Goal: Check status: Check status

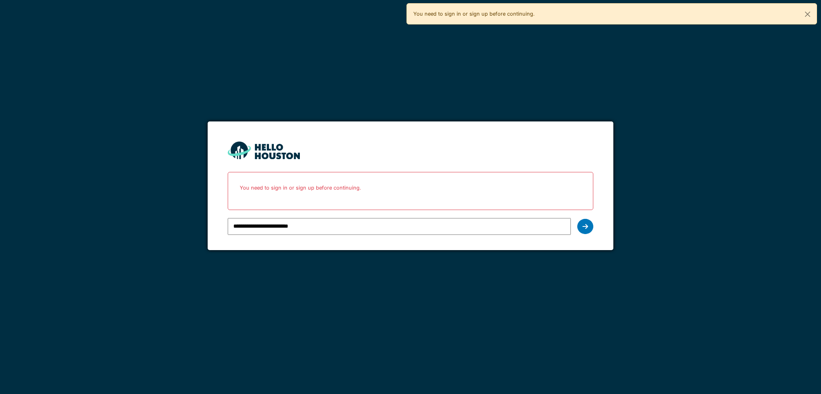
click at [297, 248] on form "**********" at bounding box center [410, 185] width 405 height 129
click at [592, 226] on div at bounding box center [585, 226] width 16 height 15
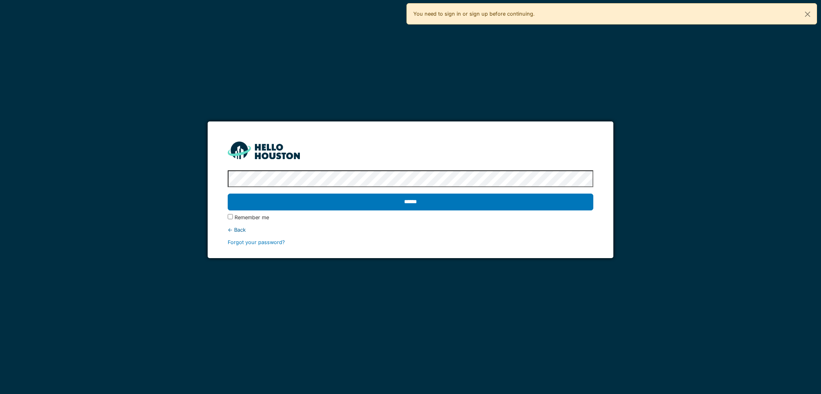
click at [259, 219] on label "Remember me" at bounding box center [252, 218] width 34 height 8
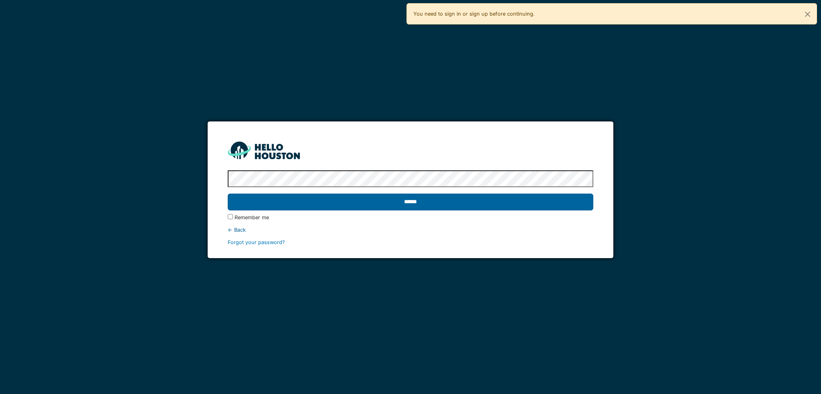
click at [374, 197] on input "******" at bounding box center [410, 202] width 365 height 17
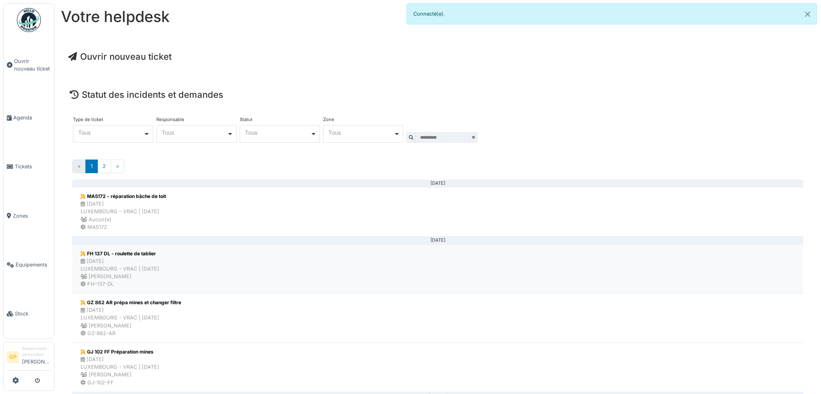
click at [159, 258] on div "05/09/2025 LUXEMBOURG - VRAC | Il y a 4 jour(s) Christopher Peterle" at bounding box center [120, 268] width 79 height 23
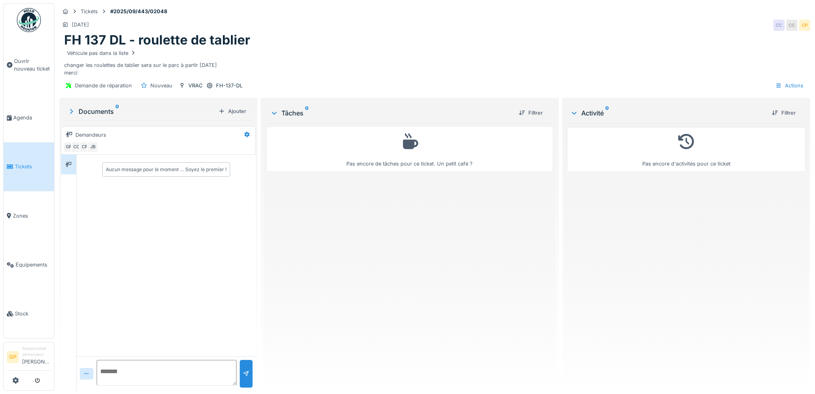
click at [20, 167] on span "Tickets" at bounding box center [33, 167] width 36 height 8
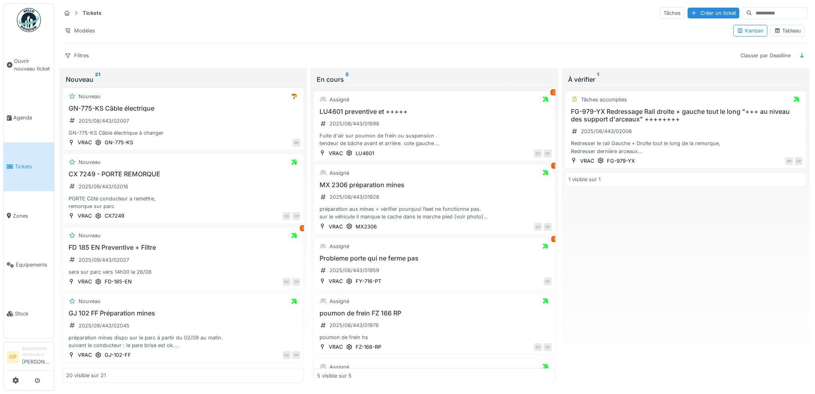
scroll to position [1002, 0]
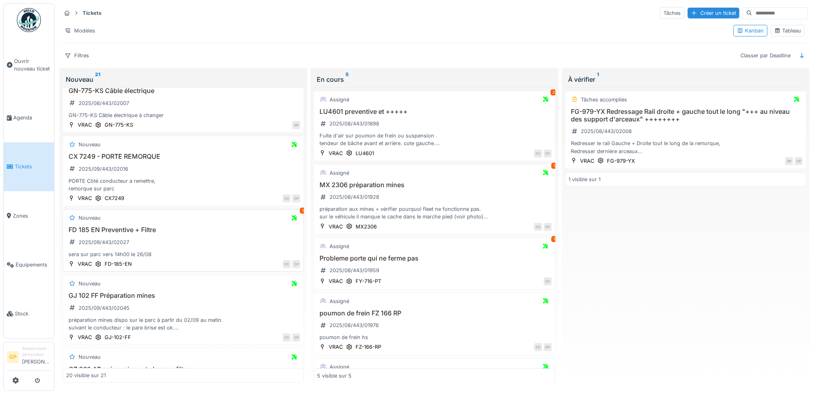
click at [188, 231] on div "FD 185 EN Preventive + Filtre 2025/09/443/02027 sera sur parc vers 14h00 le 26/…" at bounding box center [183, 242] width 234 height 32
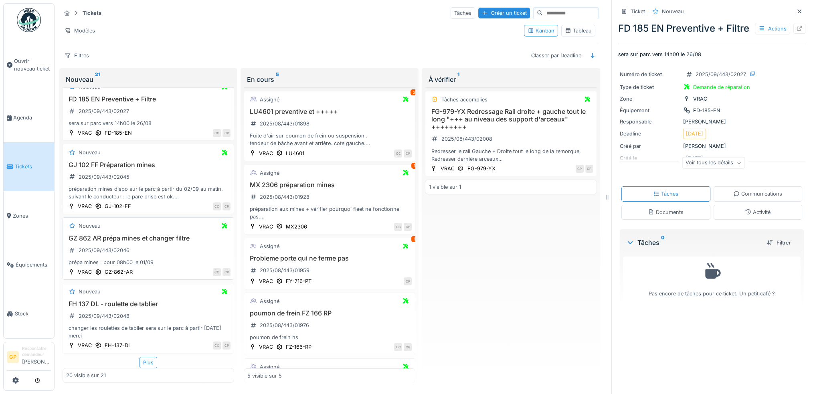
scroll to position [6, 0]
click at [148, 357] on div "Plus" at bounding box center [149, 363] width 18 height 12
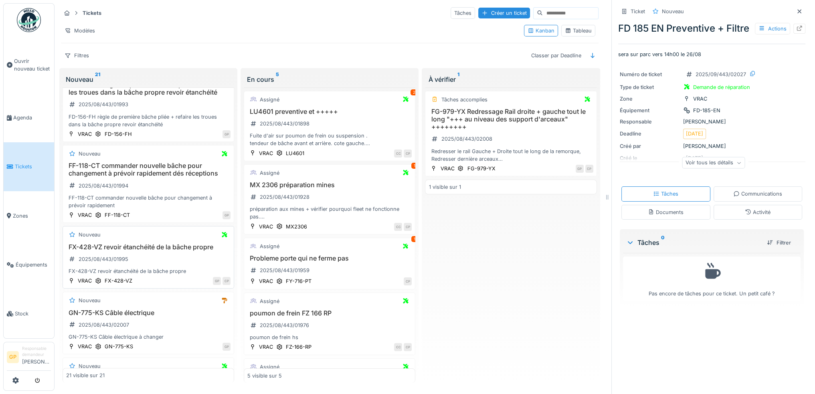
scroll to position [823, 0]
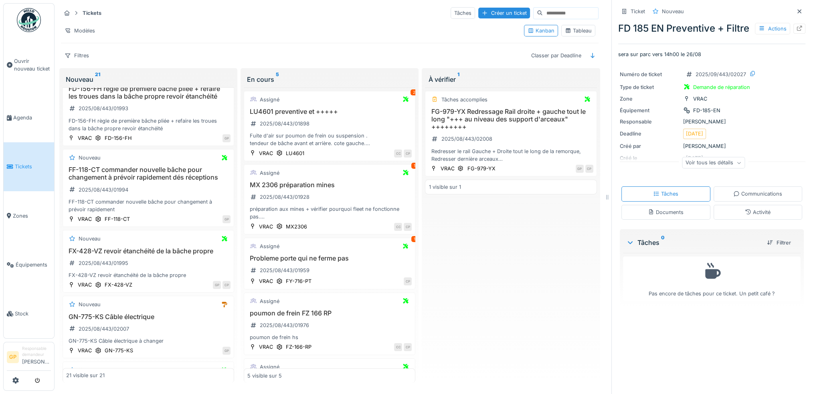
click at [449, 75] on div "À vérifier 1" at bounding box center [510, 80] width 165 height 10
click at [499, 108] on h3 "FG-979-YX Redressage Rail droite + gauche tout le long "+++ au niveau des suppo…" at bounding box center [511, 119] width 164 height 23
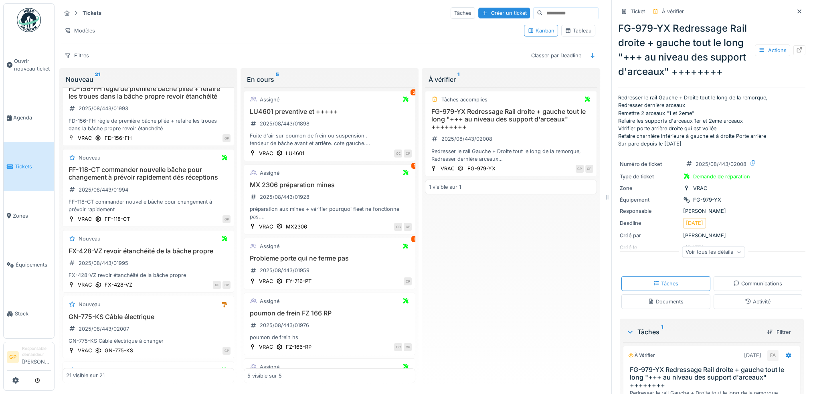
click at [547, 263] on div "Tâches accomplies FG-979-YX Redressage Rail droite + gauche tout le long "+++ a…" at bounding box center [511, 235] width 172 height 296
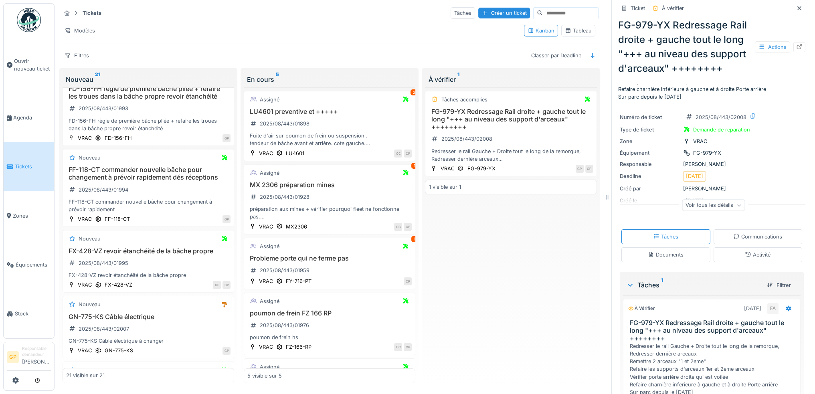
scroll to position [80, 0]
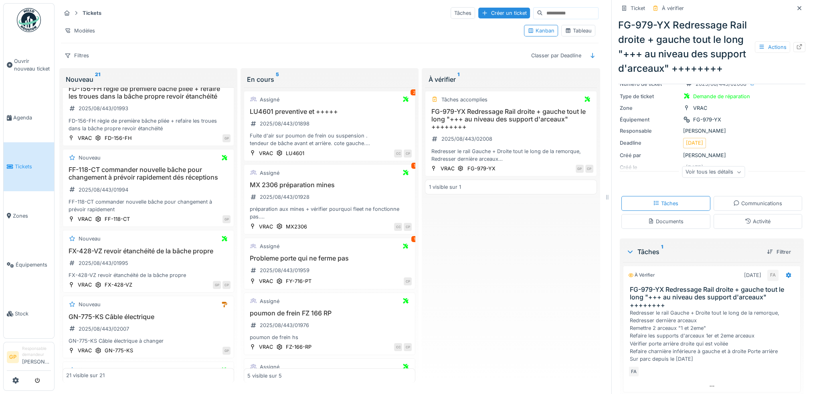
click at [715, 166] on div "Voir tous les détails" at bounding box center [713, 172] width 63 height 12
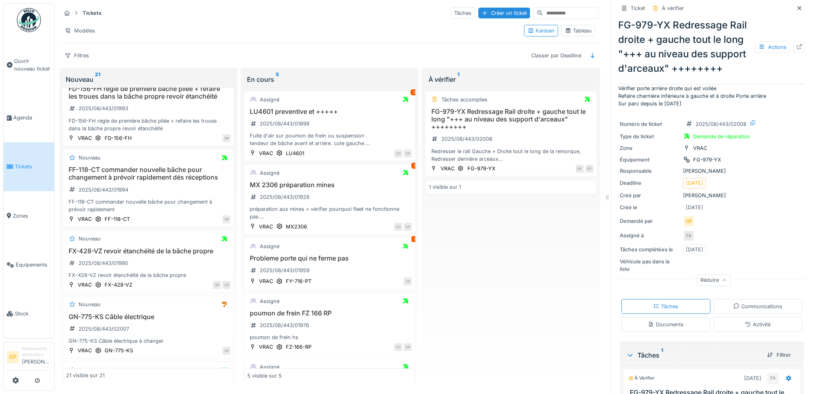
scroll to position [0, 0]
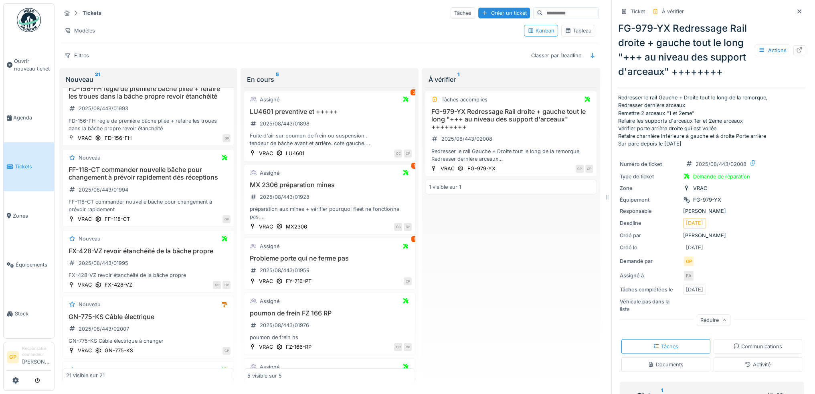
click at [547, 230] on div "Tâches accomplies FG-979-YX Redressage Rail droite + gauche tout le long "+++ a…" at bounding box center [511, 235] width 172 height 296
